Goal: Task Accomplishment & Management: Manage account settings

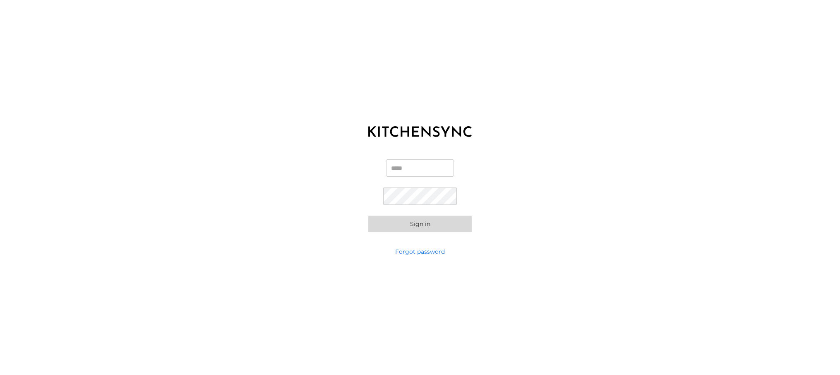
type input "**********"
click at [412, 225] on button "Sign in" at bounding box center [419, 223] width 103 height 17
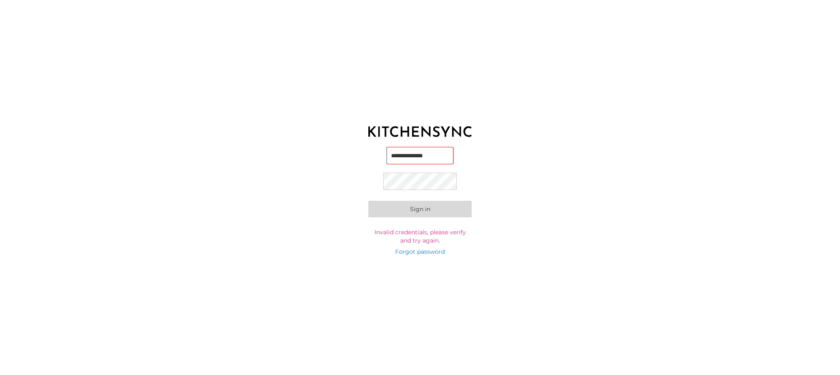
click at [368, 201] on button "Sign in" at bounding box center [419, 209] width 103 height 17
